Goal: Download file/media

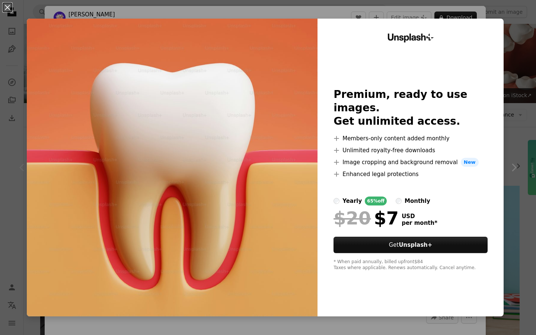
click at [294, 103] on img at bounding box center [172, 168] width 291 height 298
click at [294, 104] on img at bounding box center [172, 168] width 291 height 298
click at [432, 53] on div "Unsplash+ Premium, ready to use images. Get unlimited access. A plus sign Membe…" at bounding box center [410, 168] width 186 height 298
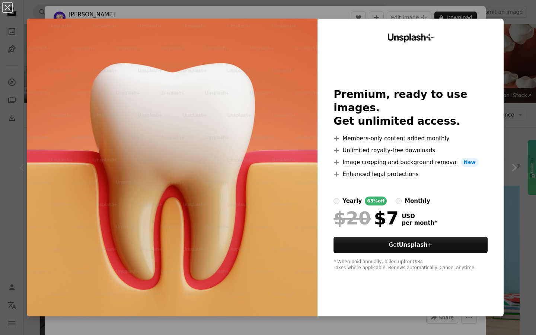
click at [409, 20] on div "Unsplash+ Premium, ready to use images. Get unlimited access. A plus sign Membe…" at bounding box center [410, 168] width 186 height 298
click at [312, 9] on div "An X shape Unsplash+ Premium, ready to use images. Get unlimited access. A plus…" at bounding box center [268, 167] width 536 height 335
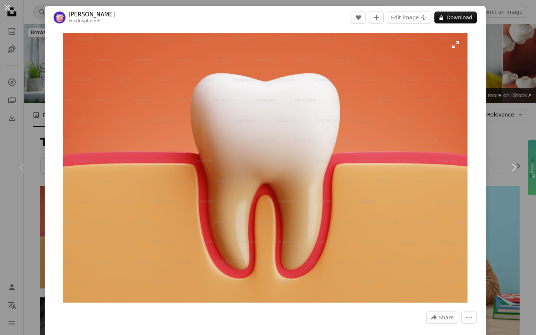
click at [314, 143] on img "Zoom in on this image" at bounding box center [265, 168] width 405 height 270
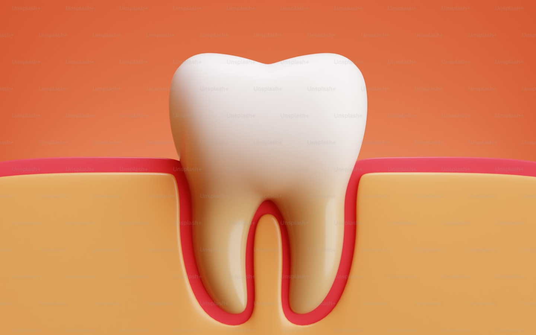
scroll to position [11, 0]
